Goal: Entertainment & Leisure: Consume media (video, audio)

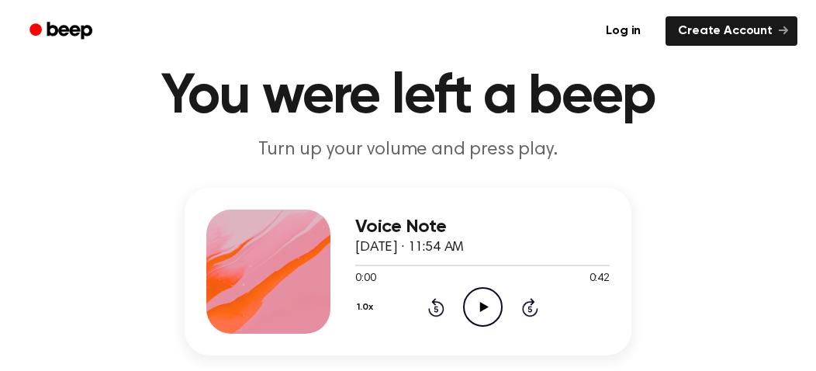
scroll to position [78, 0]
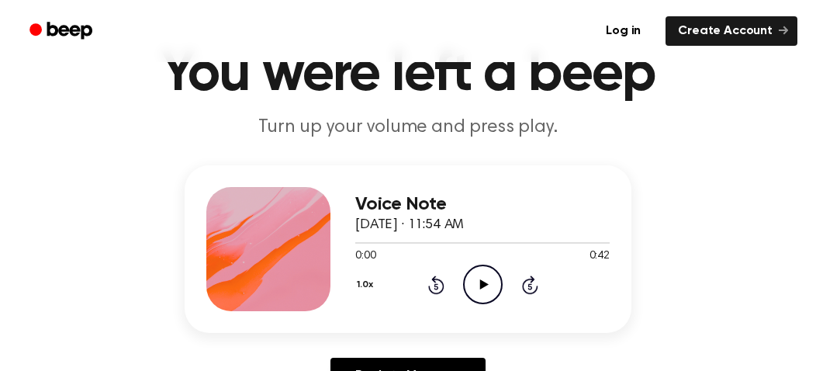
click at [483, 286] on icon at bounding box center [484, 284] width 9 height 10
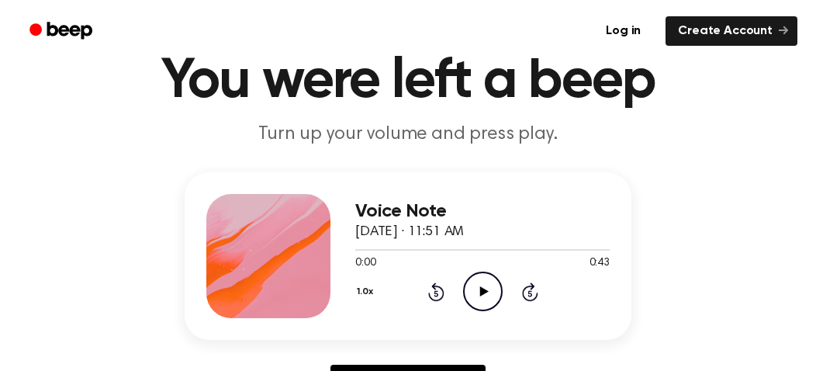
scroll to position [155, 0]
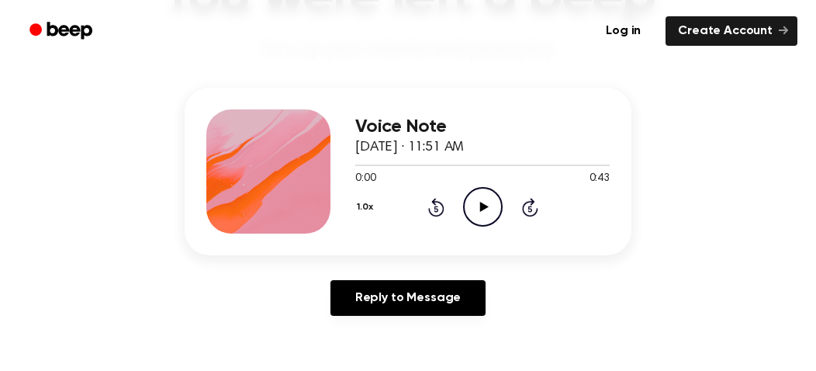
click at [481, 213] on icon "Play Audio" at bounding box center [483, 207] width 40 height 40
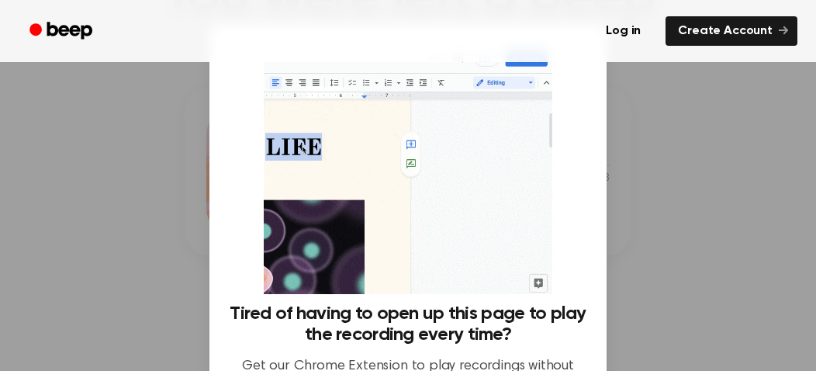
click at [93, 225] on div at bounding box center [408, 185] width 816 height 371
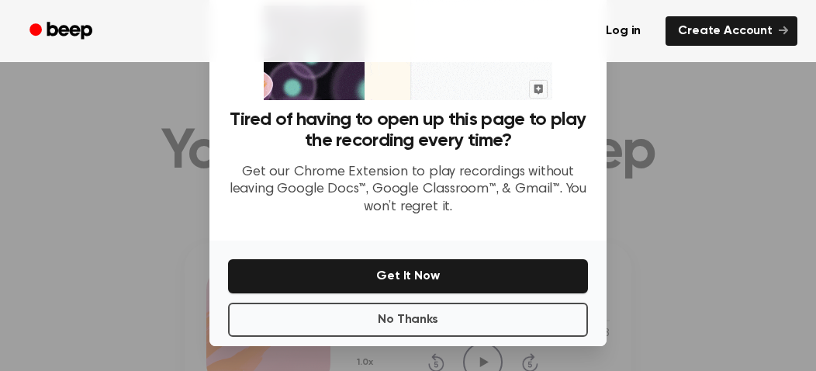
scroll to position [78, 0]
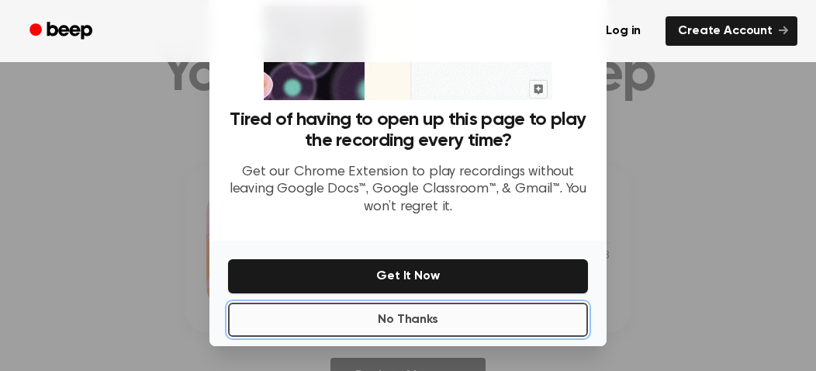
click at [414, 324] on button "No Thanks" at bounding box center [408, 320] width 360 height 34
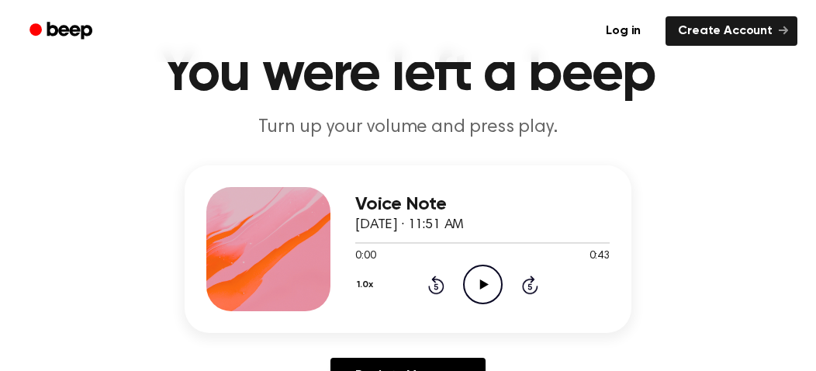
click at [483, 279] on icon "Play Audio" at bounding box center [483, 285] width 40 height 40
click at [436, 281] on icon "Rewind 5 seconds" at bounding box center [436, 285] width 17 height 20
click at [438, 281] on icon "Rewind 5 seconds" at bounding box center [436, 285] width 17 height 20
click at [442, 281] on icon at bounding box center [436, 284] width 16 height 19
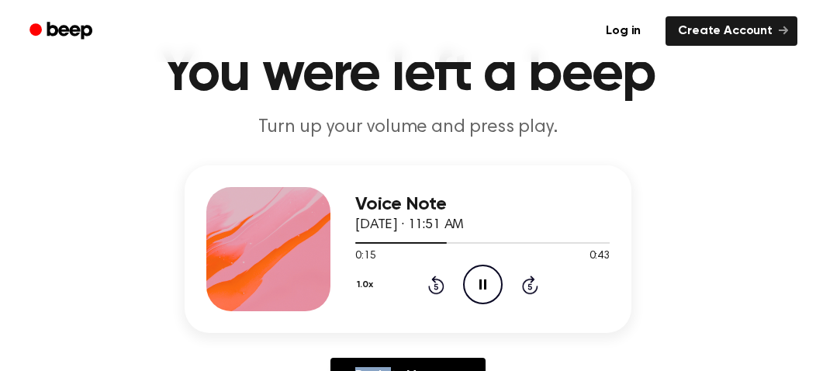
click at [442, 281] on icon at bounding box center [436, 284] width 16 height 19
click at [442, 281] on icon "Rewind 5 seconds" at bounding box center [436, 285] width 17 height 20
click at [443, 281] on icon "Rewind 5 seconds" at bounding box center [436, 285] width 17 height 20
